Goal: Task Accomplishment & Management: Manage account settings

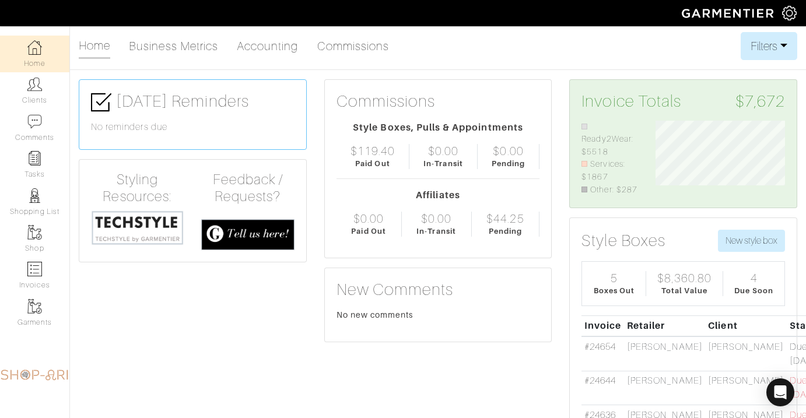
scroll to position [75, 147]
click at [52, 86] on link "Clients" at bounding box center [34, 90] width 69 height 37
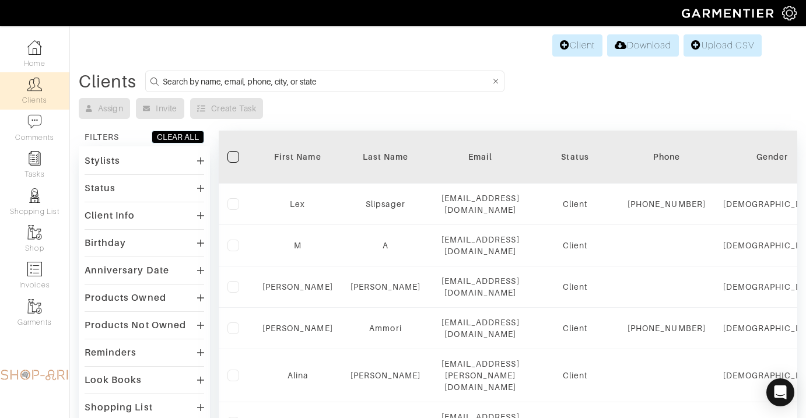
click at [321, 86] on input at bounding box center [327, 81] width 328 height 15
click at [785, 12] on img at bounding box center [789, 13] width 15 height 15
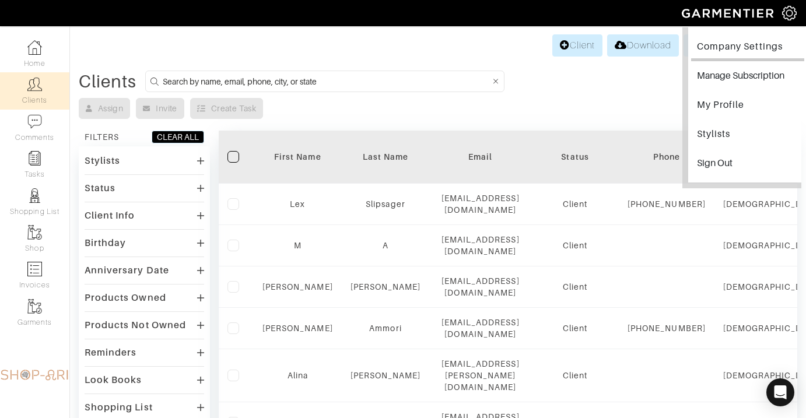
click at [745, 48] on link "Company Settings" at bounding box center [747, 48] width 113 height 26
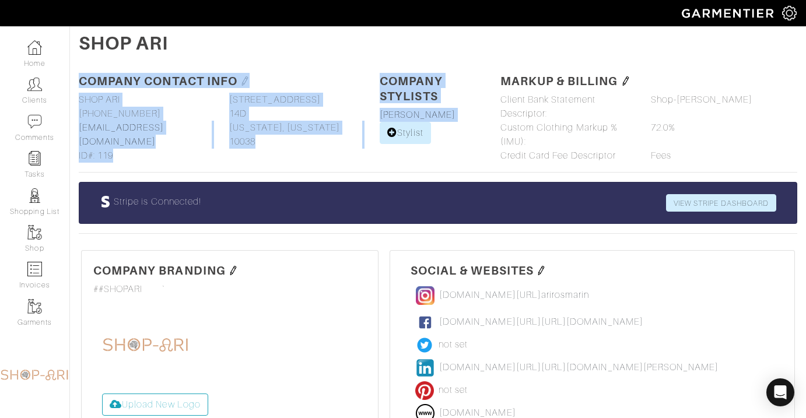
drag, startPoint x: 745, startPoint y: 48, endPoint x: 556, endPoint y: 69, distance: 190.2
click at [556, 69] on div "SHOP ARI Company Contact Info Company name SHOP ARI SHOP ARI Phone [PHONE_NUMBE…" at bounding box center [438, 380] width 736 height 697
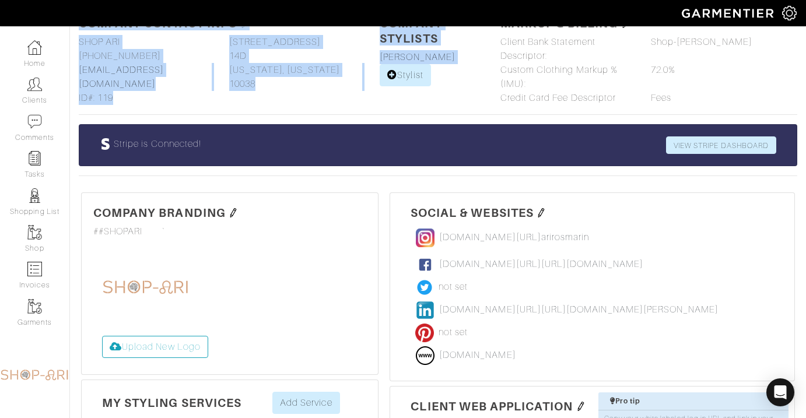
scroll to position [96, 0]
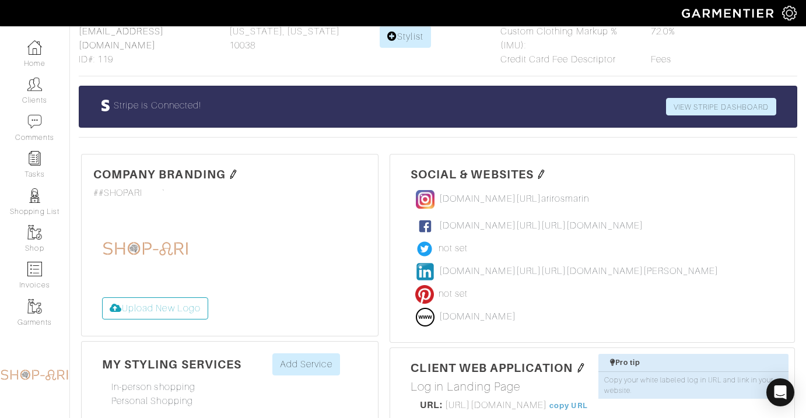
click at [233, 181] on div "Company Branding ##SHOPARI #SHOPARI #000000 `" at bounding box center [229, 183] width 273 height 34
click at [233, 171] on img at bounding box center [233, 174] width 9 height 9
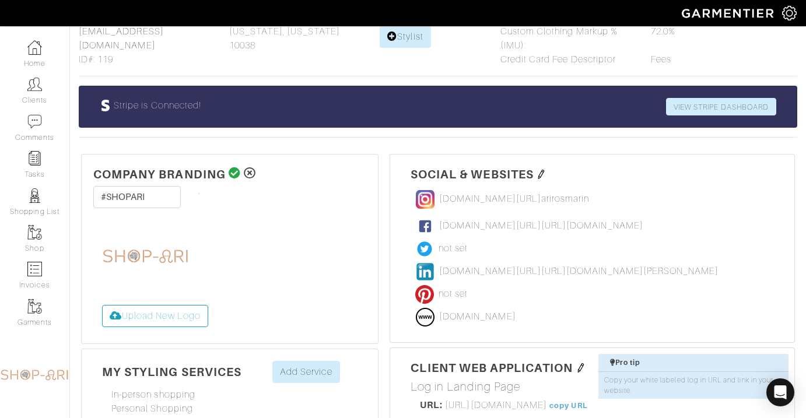
click at [187, 296] on img at bounding box center [145, 256] width 87 height 87
click at [186, 316] on label "Upload New Logo" at bounding box center [155, 316] width 106 height 22
click at [102, 305] on input "Upload New Logo" at bounding box center [102, 305] width 0 height 0
click at [190, 318] on label "Upload New Logo" at bounding box center [155, 316] width 106 height 22
click at [102, 305] on input "Upload New Logo" at bounding box center [102, 305] width 0 height 0
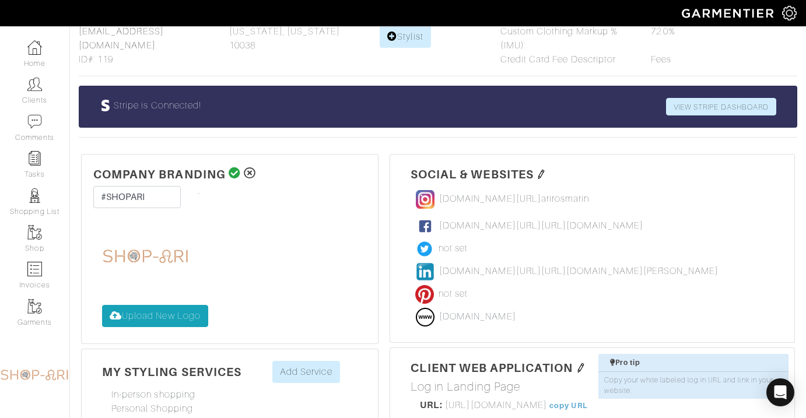
type input "C:\fakepath\Shop-AriFullLogo_Black.png"
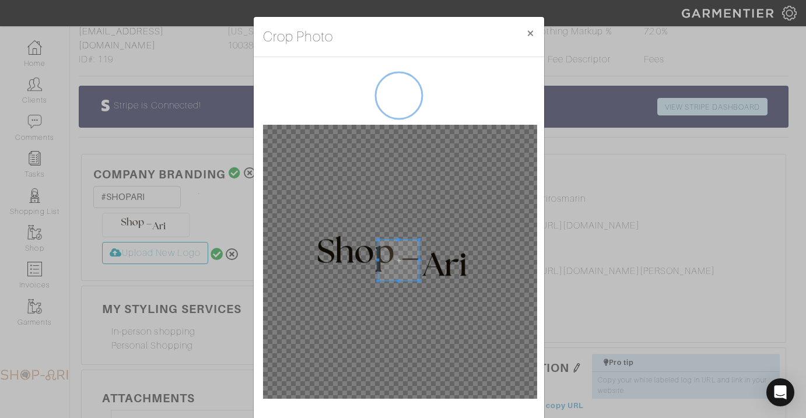
click at [320, 223] on div at bounding box center [400, 262] width 274 height 274
click at [359, 231] on div at bounding box center [400, 262] width 274 height 274
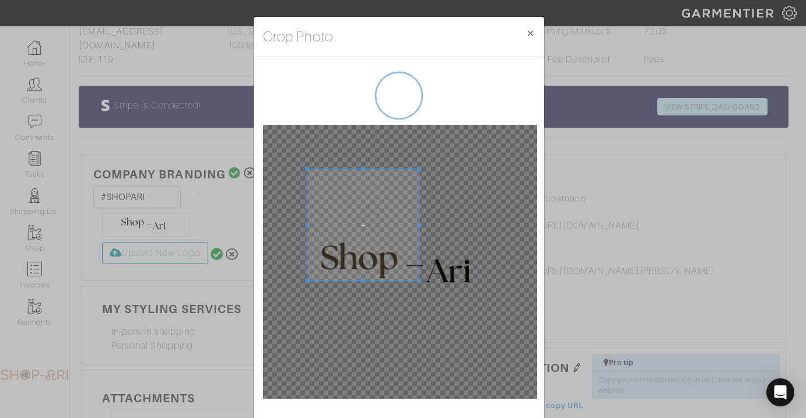
click at [257, 170] on div at bounding box center [399, 239] width 290 height 365
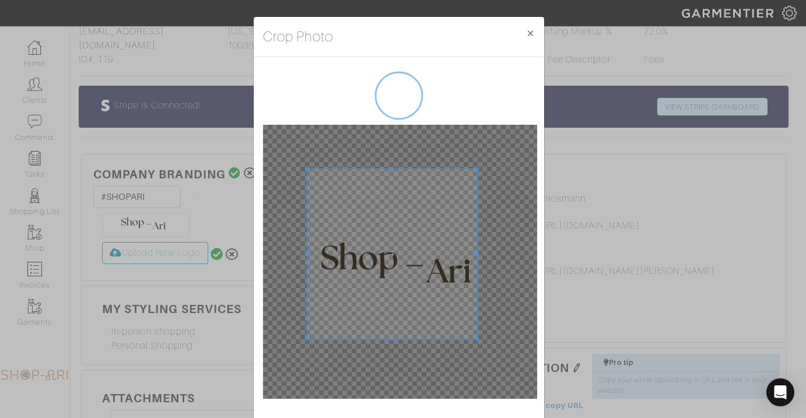
click at [473, 348] on div at bounding box center [400, 262] width 274 height 274
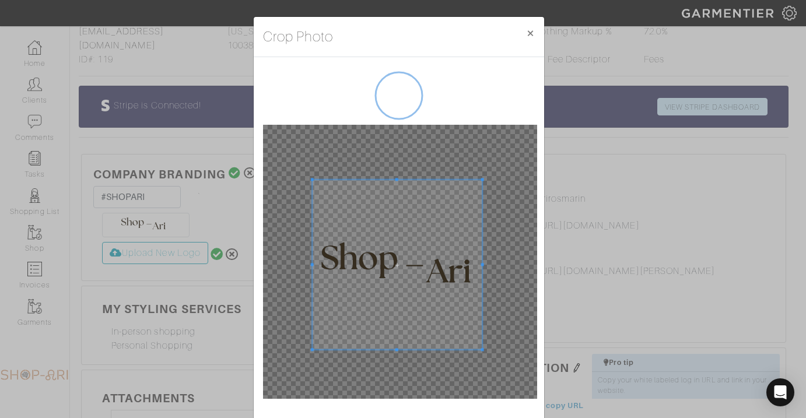
click at [430, 300] on span at bounding box center [397, 265] width 170 height 170
click at [535, 27] on button "×" at bounding box center [530, 33] width 27 height 33
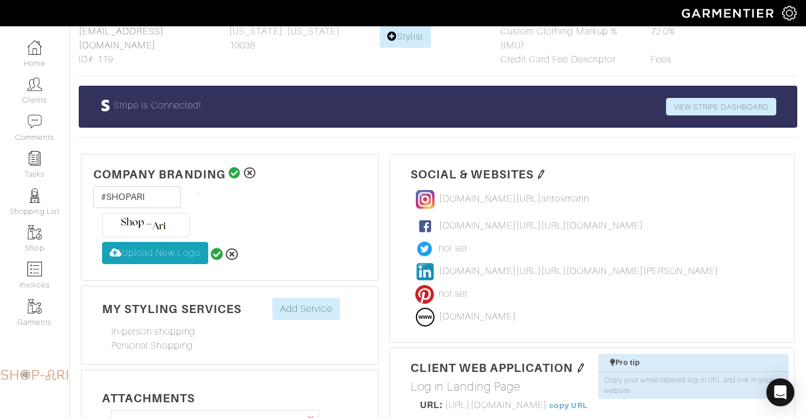
click at [178, 258] on label "Upload New Logo" at bounding box center [155, 253] width 106 height 22
click at [102, 242] on input "Upload New Logo" at bounding box center [102, 242] width 0 height 0
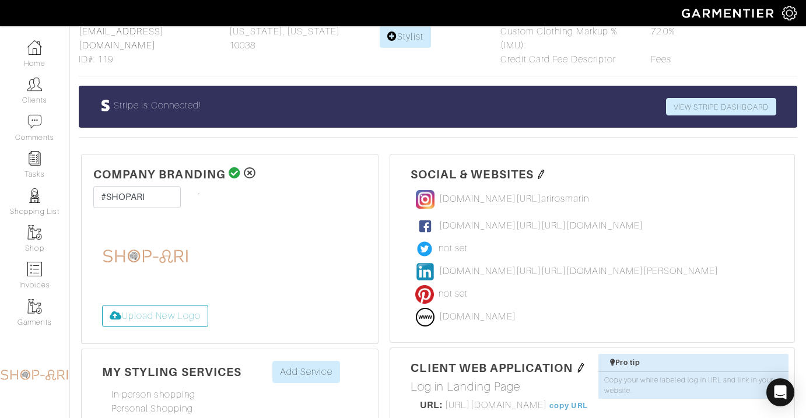
click at [191, 302] on form "Upload New Logo" at bounding box center [229, 272] width 255 height 119
click at [191, 318] on label "Upload New Logo" at bounding box center [155, 316] width 106 height 22
click at [102, 305] on input "Upload New Logo" at bounding box center [102, 305] width 0 height 0
type input "C:\fakepath\Shop-AriFullLogo_Black.png"
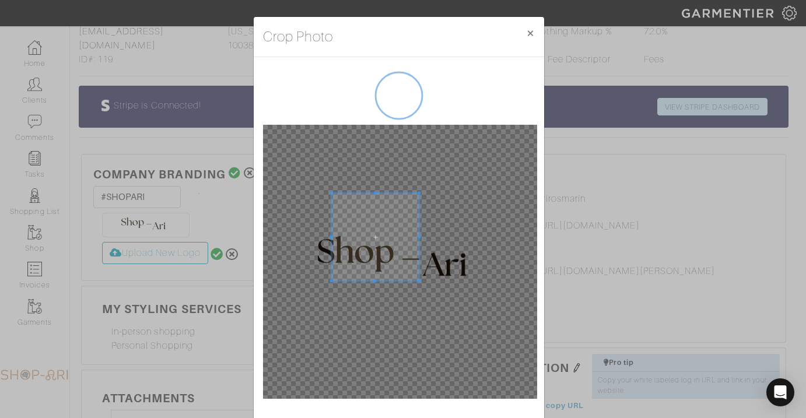
click at [275, 192] on div at bounding box center [400, 262] width 274 height 274
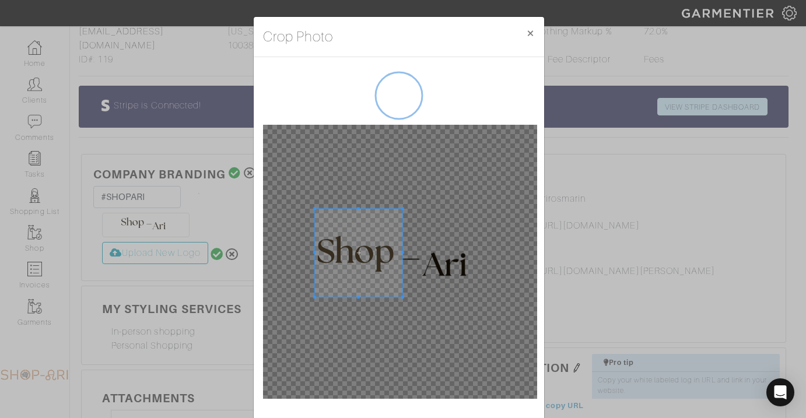
click at [363, 258] on span at bounding box center [358, 253] width 88 height 88
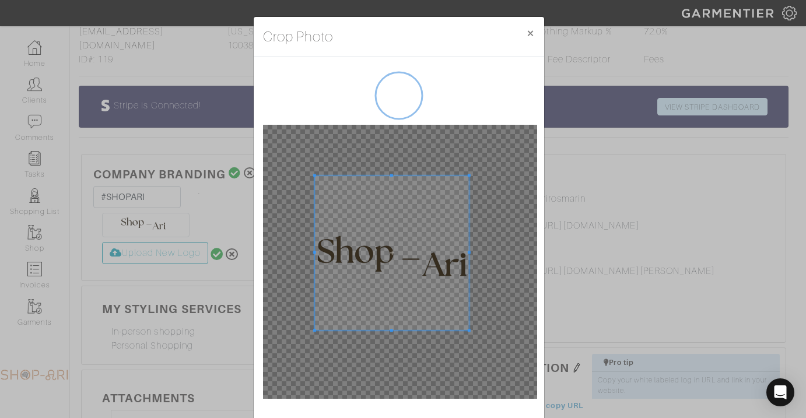
click at [465, 260] on div at bounding box center [391, 253] width 155 height 155
click at [435, 268] on span at bounding box center [393, 253] width 155 height 155
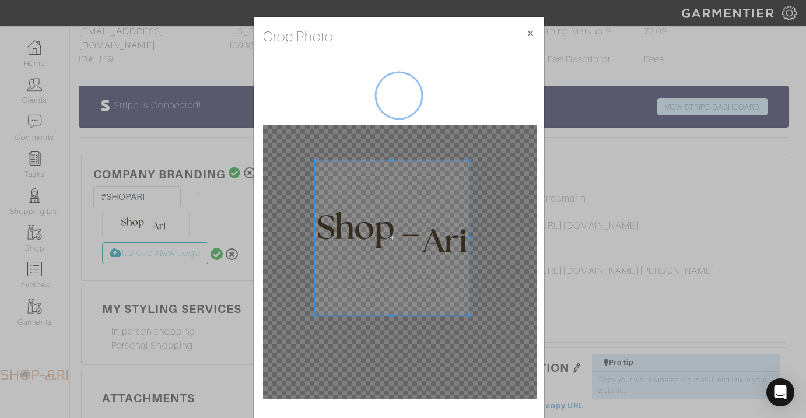
click at [393, 220] on span at bounding box center [392, 237] width 155 height 155
click at [421, 93] on icon at bounding box center [398, 95] width 69 height 69
click at [321, 44] on h4 "Crop Photo" at bounding box center [298, 36] width 71 height 21
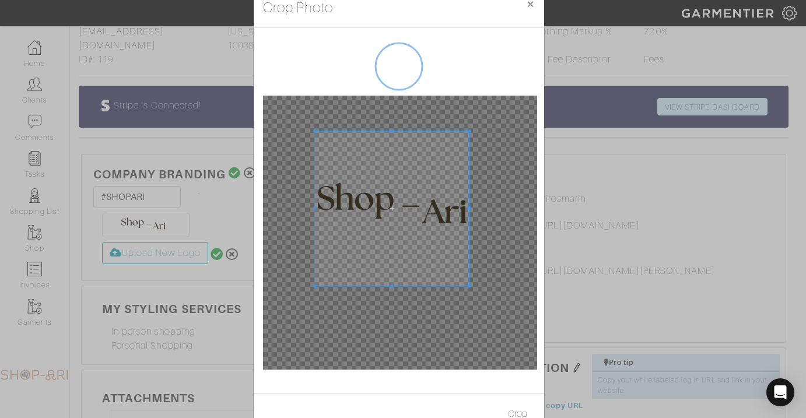
scroll to position [62, 0]
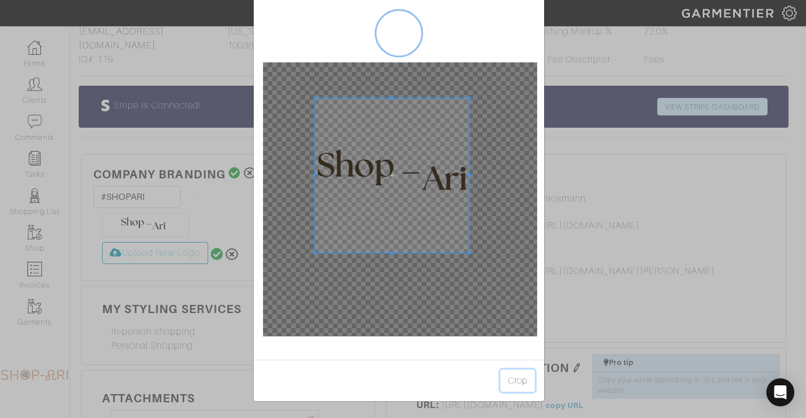
click at [507, 379] on button "Crop" at bounding box center [517, 381] width 34 height 22
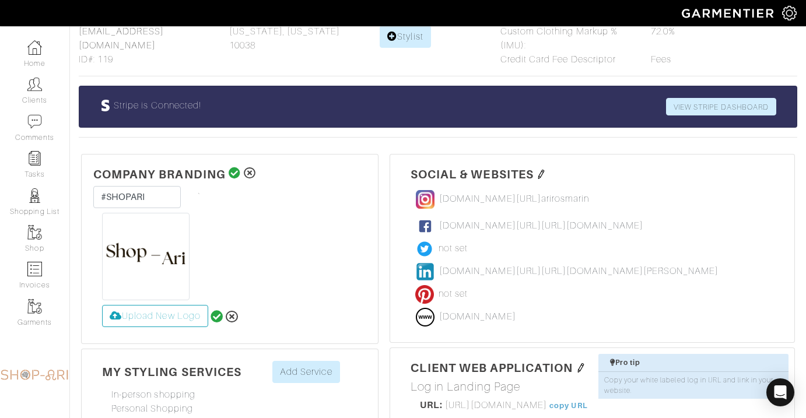
click at [216, 314] on icon at bounding box center [217, 316] width 13 height 13
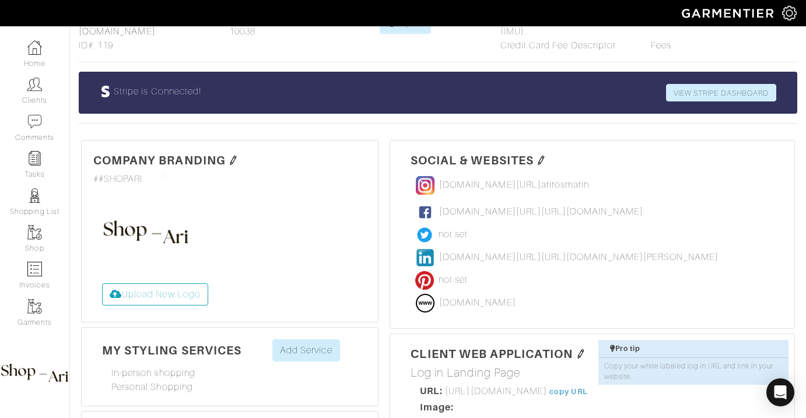
scroll to position [166, 0]
